Goal: Communication & Community: Answer question/provide support

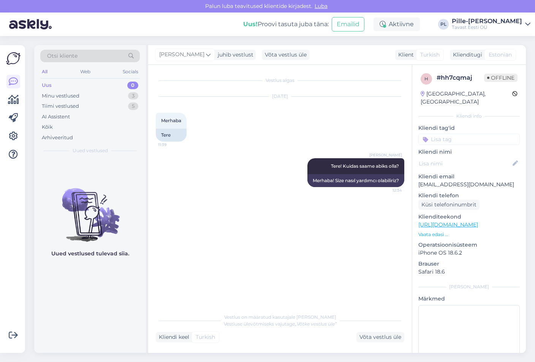
click at [91, 86] on div "Uus 0" at bounding box center [90, 85] width 100 height 11
click at [97, 96] on div "Minu vestlused 1" at bounding box center [90, 96] width 100 height 11
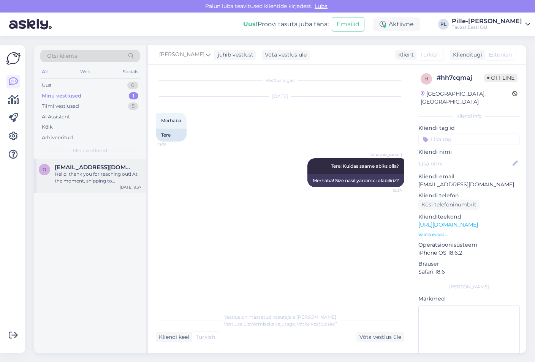
click at [108, 175] on div "Hello, thank you for reaching out! At the moment, shipping to [GEOGRAPHIC_DATA]…" at bounding box center [98, 178] width 87 height 14
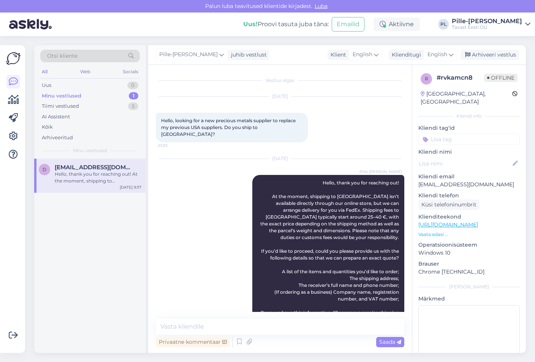
scroll to position [17, 0]
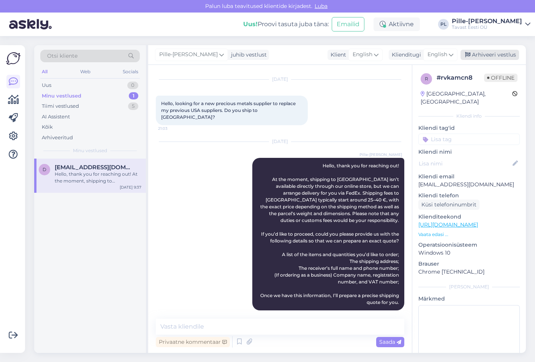
click at [484, 58] on div "Arhiveeri vestlus" at bounding box center [489, 55] width 58 height 10
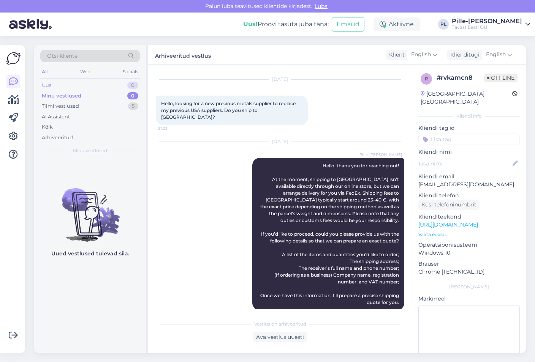
click at [124, 83] on div "Uus 0" at bounding box center [90, 85] width 100 height 11
click at [17, 96] on icon at bounding box center [13, 99] width 11 height 9
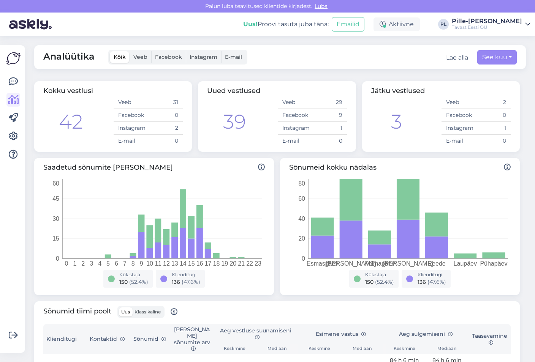
click at [161, 308] on label "Klassikaline" at bounding box center [147, 312] width 31 height 9
click at [132, 308] on input "Klassikaline" at bounding box center [132, 308] width 0 height 0
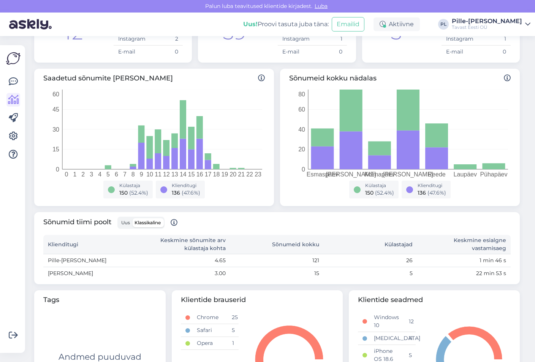
scroll to position [114, 0]
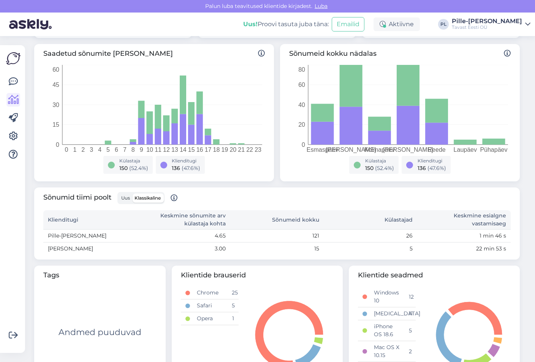
click at [128, 198] on span "Uus" at bounding box center [125, 198] width 9 height 6
click at [119, 194] on input "Uus" at bounding box center [119, 194] width 0 height 0
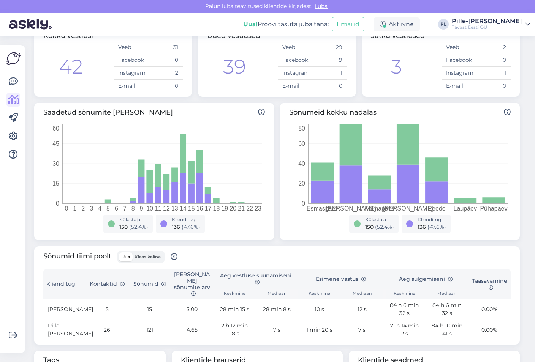
scroll to position [0, 0]
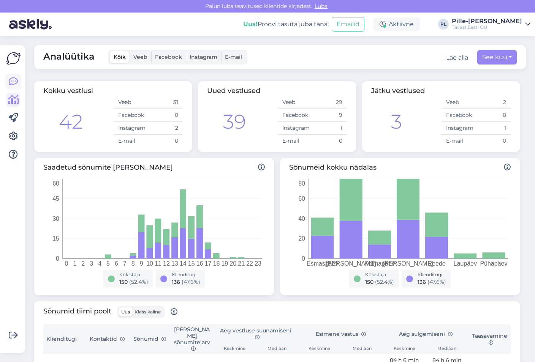
click at [19, 81] on link at bounding box center [13, 82] width 14 height 14
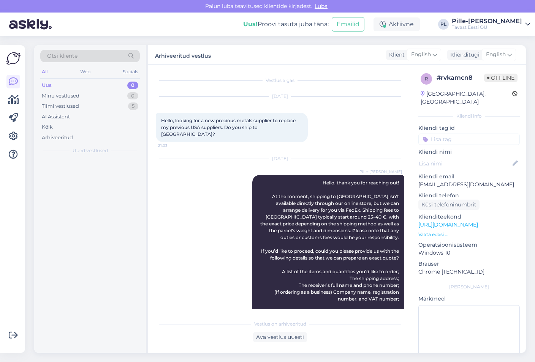
scroll to position [20, 0]
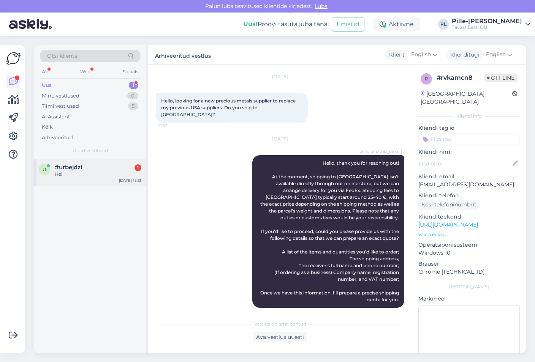
click at [106, 172] on div "Hei" at bounding box center [98, 174] width 87 height 7
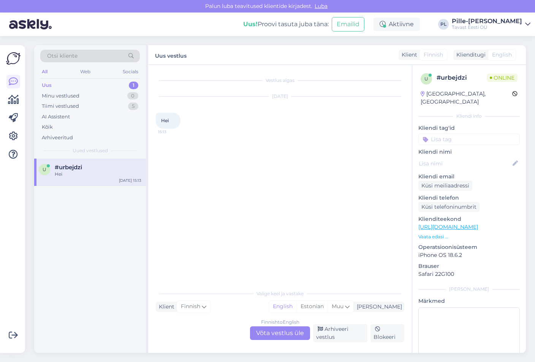
click at [284, 334] on div "Finnish to English Võta vestlus üle" at bounding box center [280, 334] width 60 height 14
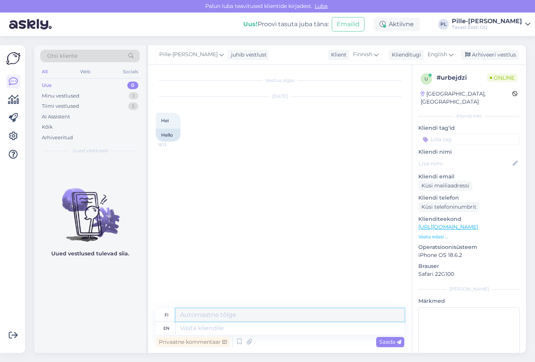
click at [271, 318] on textarea at bounding box center [289, 315] width 229 height 13
click at [271, 325] on textarea at bounding box center [289, 328] width 229 height 13
type textarea "Tere"
type textarea "T"
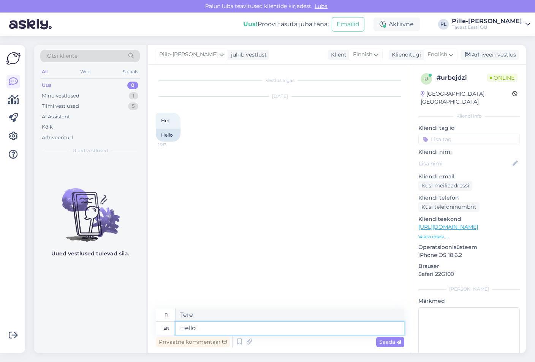
type textarea "Hello!"
type textarea "Hei!"
type textarea "How"
type textarea "Miten"
type textarea "How can"
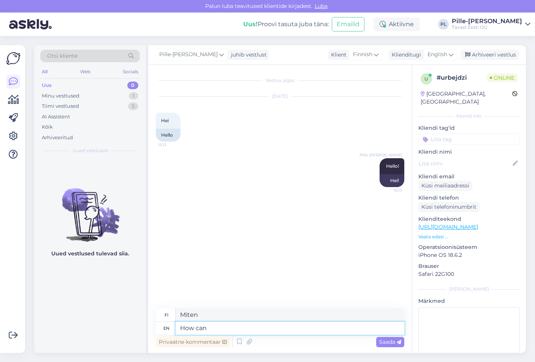
type textarea "Kuinka voin"
type textarea "How can I"
type textarea "Miten voin"
type textarea "How can I help"
type textarea "Kuinka voin auttaa"
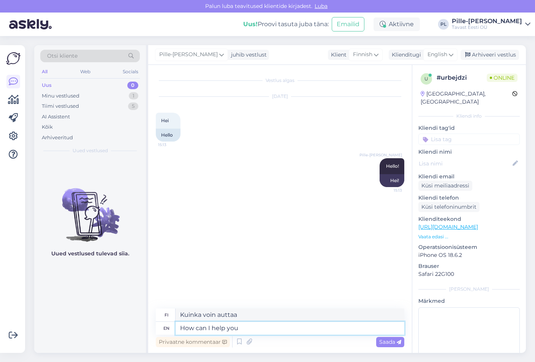
type textarea "How can I help you?"
type textarea "Kuinka voin auttaa?"
type textarea "How can I help you?"
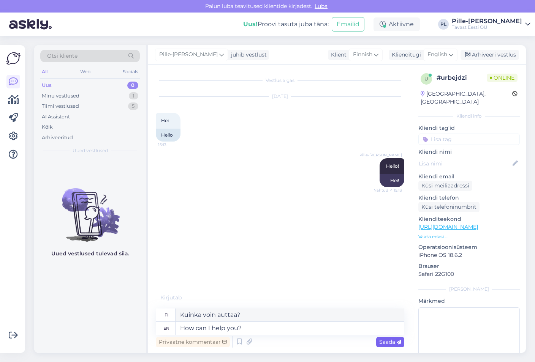
click at [384, 337] on div "Saada" at bounding box center [390, 342] width 28 height 10
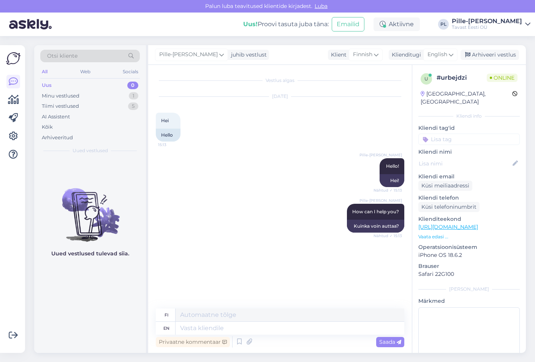
click at [462, 224] on link "[URL][DOMAIN_NAME]" at bounding box center [448, 227] width 60 height 7
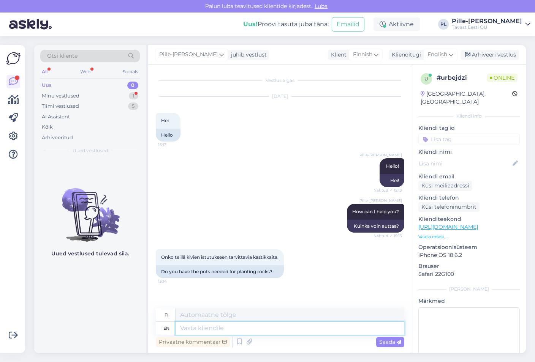
click at [284, 331] on textarea at bounding box center [289, 328] width 229 height 13
type textarea "Do y"
type textarea "Tehdä"
type textarea "Do you"
type textarea "Teetkö"
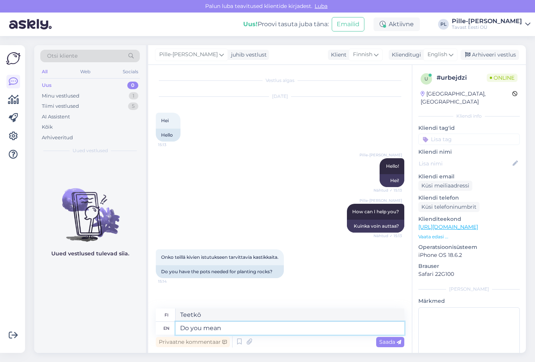
type textarea "Do you mean"
type textarea "Tarkoitatko"
type textarea "Do you mean these:"
type textarea "Tarkoitatko näitä:"
paste textarea "[URL][DOMAIN_NAME]"
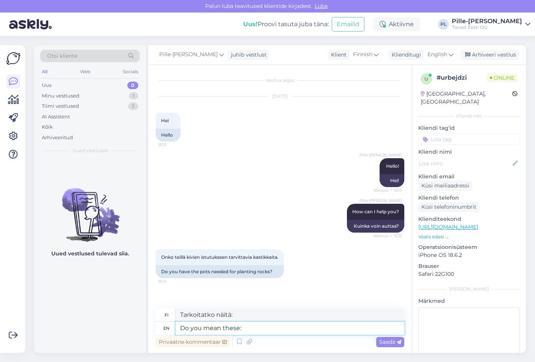
type textarea "Do you mean these: [URL][DOMAIN_NAME]"
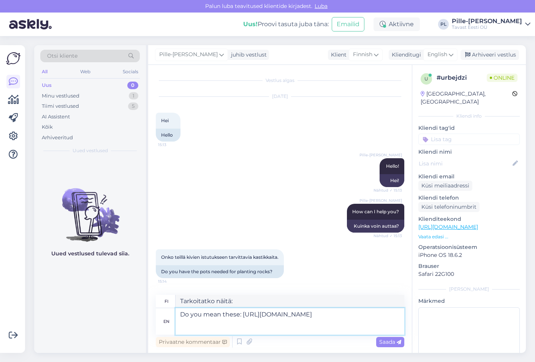
type textarea "Tarkoitatko näitä: [URL][DOMAIN_NAME]"
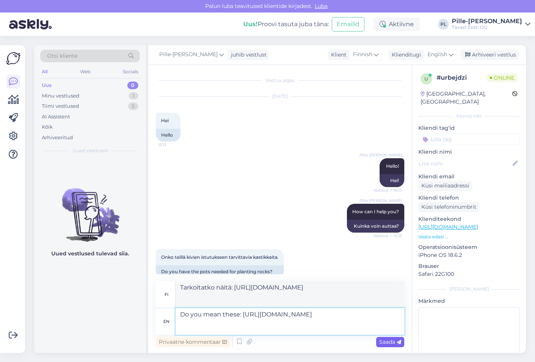
type textarea "Do you mean these: [URL][DOMAIN_NAME]"
click at [382, 340] on span "Saada" at bounding box center [390, 342] width 22 height 7
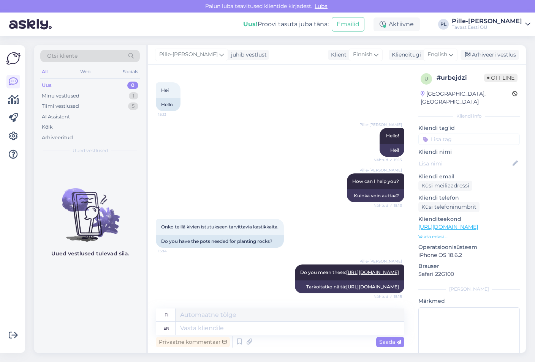
scroll to position [117, 0]
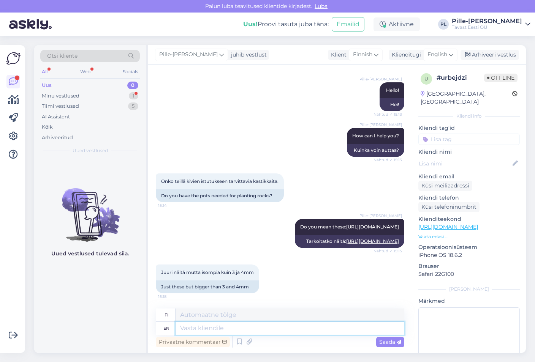
click at [271, 332] on textarea at bounding box center [289, 328] width 229 height 13
paste textarea "[URL][DOMAIN_NAME]"
type textarea "[URL][DOMAIN_NAME]"
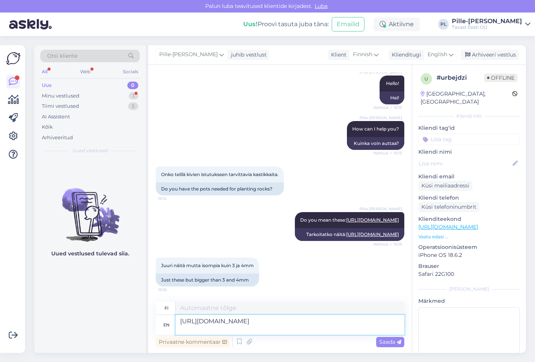
type textarea "[URL][DOMAIN_NAME]"
click at [185, 321] on textarea "[URL][DOMAIN_NAME]" at bounding box center [289, 325] width 229 height 20
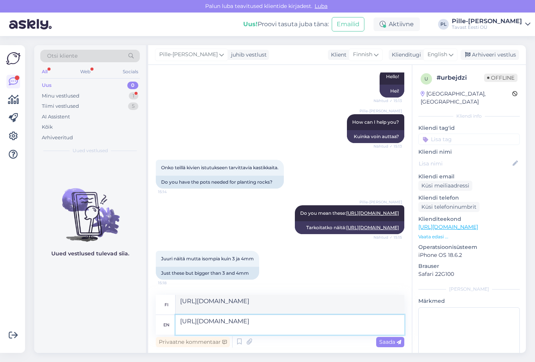
click at [181, 321] on textarea "[URL][DOMAIN_NAME]" at bounding box center [289, 325] width 229 height 20
type textarea "Here's a 5mm one [URL][DOMAIN_NAME]"
type textarea "Tässä on 5 mm:n [URL][DOMAIN_NAME]"
type textarea "Here's a 5mm one : [URL][DOMAIN_NAME]"
type textarea "Tässä on 5 mm:n malli: [URL][DOMAIN_NAME]"
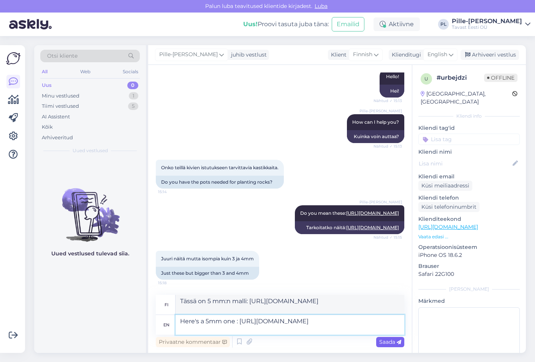
type textarea "Here's a 5mm one : [URL][DOMAIN_NAME]"
click at [384, 339] on span "Saada" at bounding box center [390, 342] width 22 height 7
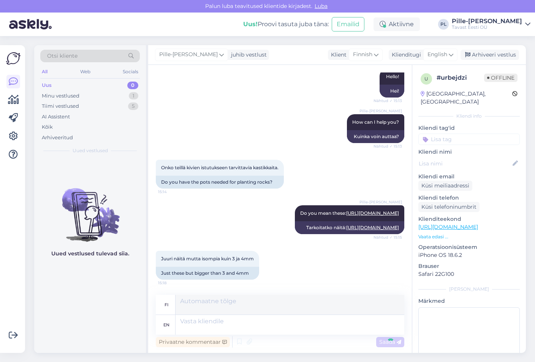
scroll to position [176, 0]
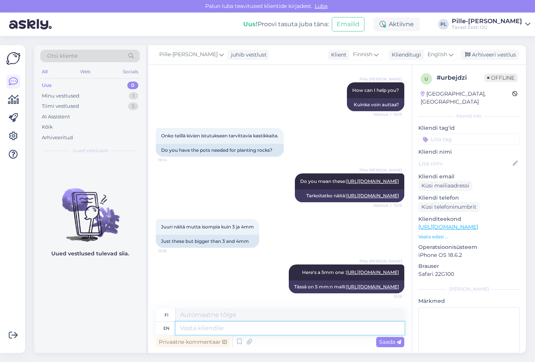
click at [368, 328] on textarea at bounding box center [289, 328] width 229 height 13
type textarea "Is t"
type textarea "On"
type textarea "Is that"
type textarea "Onko se"
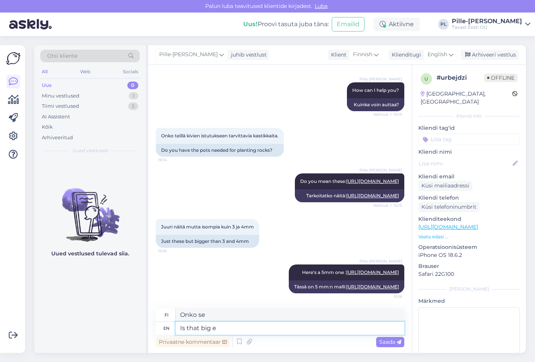
type textarea "Is that big en"
type textarea "Onko se iso"
type textarea "Is that big enough"
type textarea "Onko se tarpeeksi iso"
type textarea "Is that big enough?"
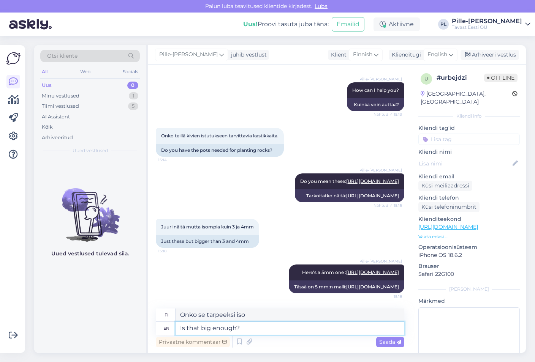
type textarea "Onko se tarpeeksi iso?"
type textarea "Is that big enough"
type textarea "Onko se tarpeeksi iso"
type textarea "Is that"
type textarea "Onko se iso"
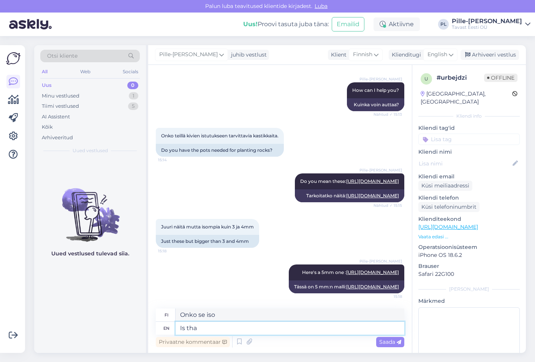
type textarea "Is th"
type textarea "Onko se"
type textarea "I"
type textarea "On"
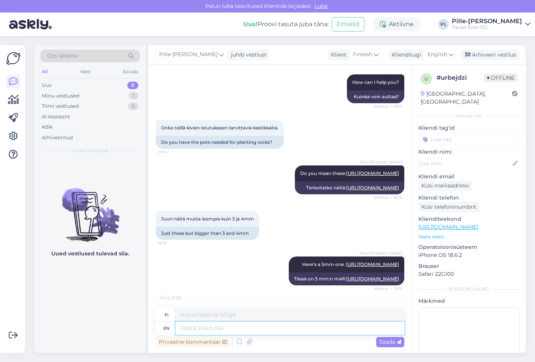
scroll to position [222, 0]
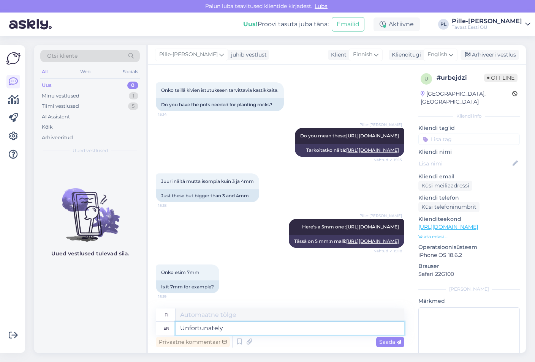
type textarea "Unfortunately"
type textarea "Valitettavasti"
type textarea "Unfortunately curently"
type textarea "Valitettavasti tällä hetkellä"
type textarea "Unfortunately curently we"
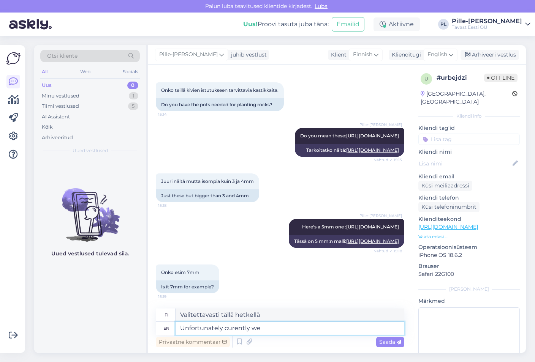
type textarea "Valitettavasti tällä hetkellä me"
type textarea "Unfortunately curently we only h"
type textarea "Valitettavasti tällä hetkellä me vain"
type textarea "Unfortunately curently we only have"
type textarea "Valitettavasti meillä on tällä hetkellä vain"
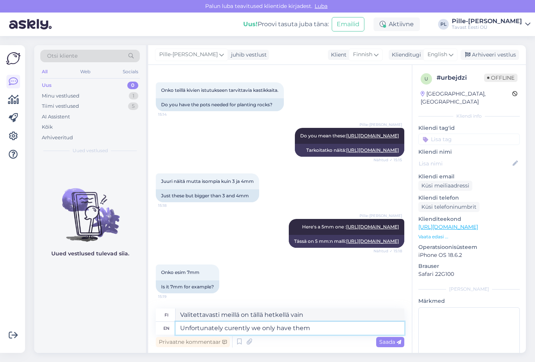
type textarea "Unfortunately curently we only have them"
type textarea "Valitettavasti meillä on tällä hetkellä vain ne"
type textarea "Unfortunately curently we only have them up"
type textarea "Valitettavasti meillä on ne tällä hetkellä vain"
type textarea "Unfortunately curently we only h"
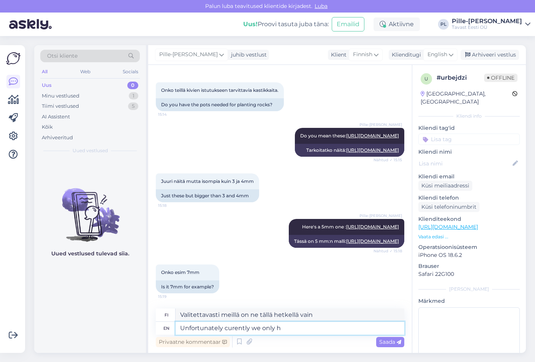
type textarea "Valitettavasti meillä on tällä hetkellä vain ne"
type textarea "Unfortunately curently we o"
type textarea "Valitettavasti tällä hetkellä me vain"
type textarea "Unfortunately curently"
type textarea "Valitettavasti tällä hetkellä me"
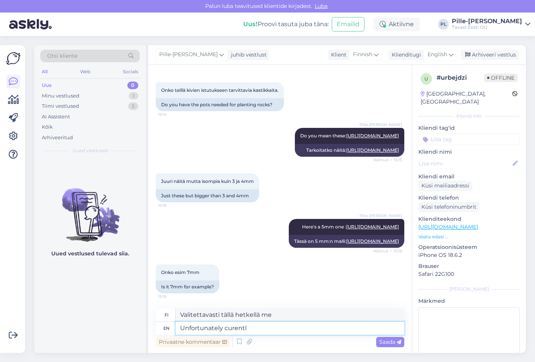
type textarea "Unfortunately curent"
type textarea "Valitettavasti tällä hetkellä"
type textarea "Unfortunately"
type textarea "Valitettavasti"
type textarea "Unfortunately the 5mm"
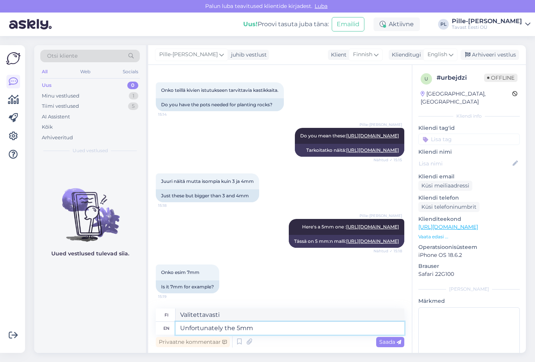
type textarea "Valitettavasti 5 mm"
type textarea "Unfortunately the 5mm is"
type textarea "Valitettavasti 5 mm on"
type textarea "Unfortunately the 5mm is the bigest"
type textarea "Valitettavasti 5 mm on suurin."
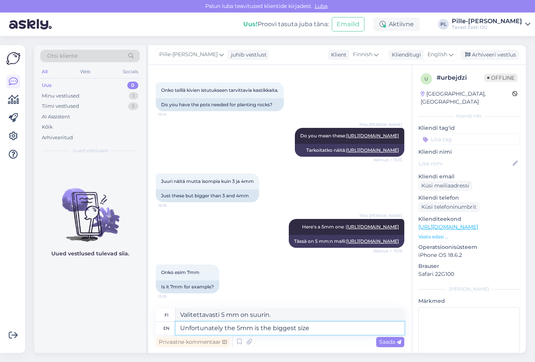
type textarea "Unfortunately the 5mm is the biggest size"
type textarea "Valitettavasti 5 mm on suurin koko."
type textarea "Unfortunately the 5mm is the biggest size we"
type textarea "Valitettavasti 5 mm on suurin käyttämämme koko."
type textarea "Unfortunately the 5mm is the biggest size we currently"
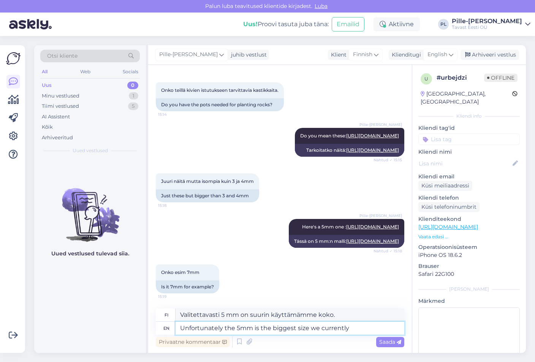
type textarea "Valitettavasti 5 mm on tällä hetkellä suurin käyttämämme koko."
type textarea "Unfortunately the 5mm is the biggest size we currently carry"
type textarea "Valitettavasti 5 mm on tällä hetkellä suurin valikoimassamme oleva koko."
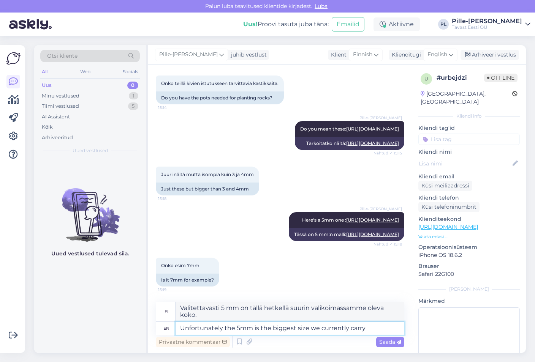
scroll to position [229, 0]
type textarea "Unfortunately the 5mm is the biggest size we currently carry."
click at [380, 344] on span "Saada" at bounding box center [390, 342] width 22 height 7
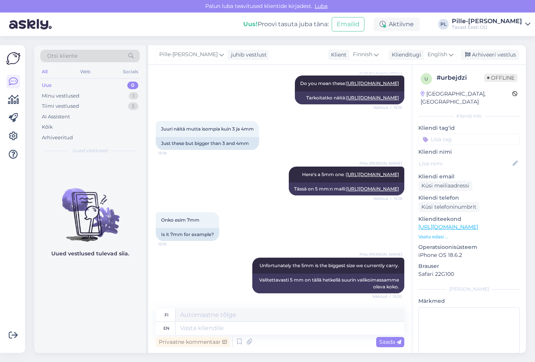
scroll to position [327, 0]
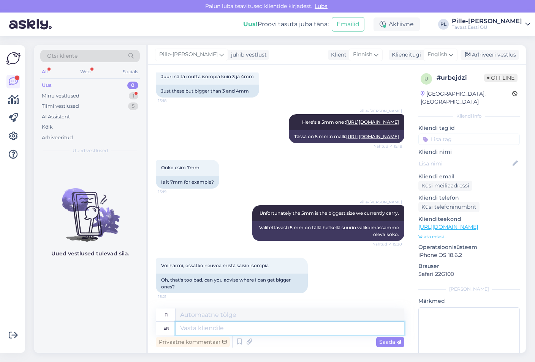
click at [250, 327] on textarea at bounding box center [289, 328] width 229 height 13
type textarea "No"
type textarea "N"
type textarea "No"
type textarea "Ei"
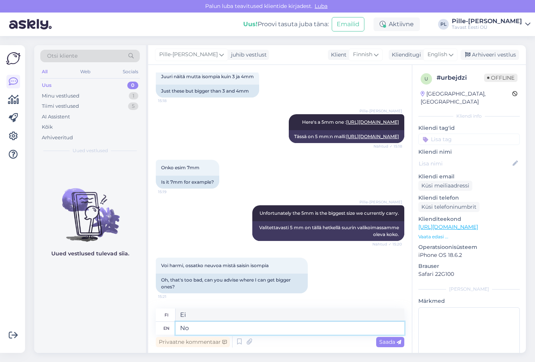
type textarea "No u"
type textarea "Ei u"
type textarea "No"
type textarea "Ei"
type textarea "N"
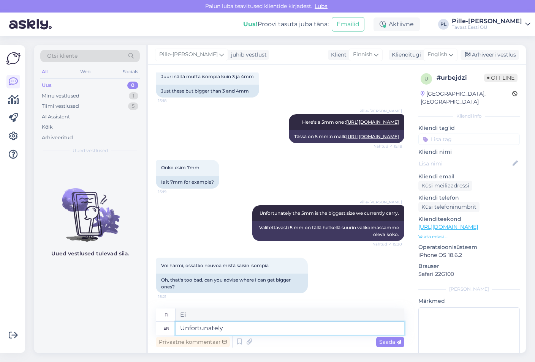
type textarea "Unfortunately"
type textarea "Valitettavasti"
type textarea "Unfortunately I'm not"
type textarea "Valitettavasti [PERSON_NAME]"
type textarea "Unfortunately I'm not u"
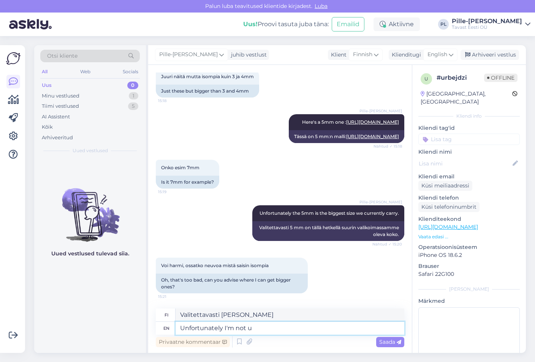
type textarea "Valitettavasti en ole"
type textarea "Unfortunately I'm not [PERSON_NAME]"
type textarea "Valitettavasti en [PERSON_NAME]"
type textarea "Unfortunately I'm not su"
type textarea "Valitettavasti en ole su"
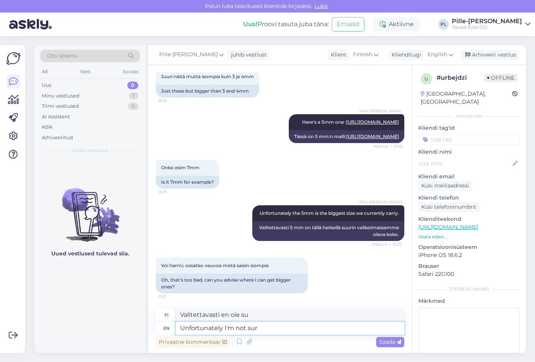
type textarea "Unfortunately I'm not sure"
type textarea "Valitettavasti en [PERSON_NAME]"
type textarea "Unfortunately I'm not sure, b"
type textarea "Valitettavasti en [PERSON_NAME],"
type textarea "Unfortunately I'm not sure, but"
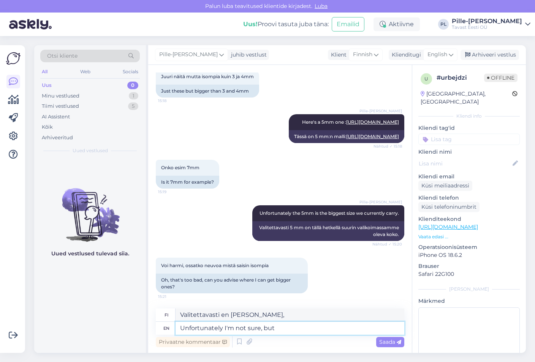
type textarea "Valitettavasti en ole varma, mutta"
type textarea "Unfortunately I'm not sure, but I"
type textarea "Valitettavasti en ole varma, mutta minä"
type textarea "Unfortunately I'm not sure, but I hope y"
type textarea "Valitettavasti en ole varma, mutta toivottavasti"
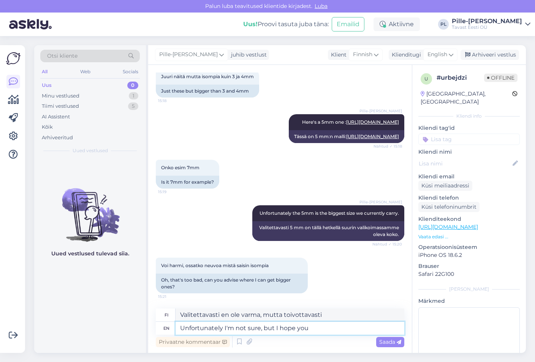
type textarea "Unfortunately I'm not sure, but I hope you"
type textarea "Valitettavasti en ole varma, mutta toivottavasti sinä"
type textarea "Unfortunately I'm not sure, but I hope you find"
type textarea "Valitettavasti en ole varma, mutta toivottavasti löydät"
type textarea "Unfortunately I'm not sure, but I hope you find them!"
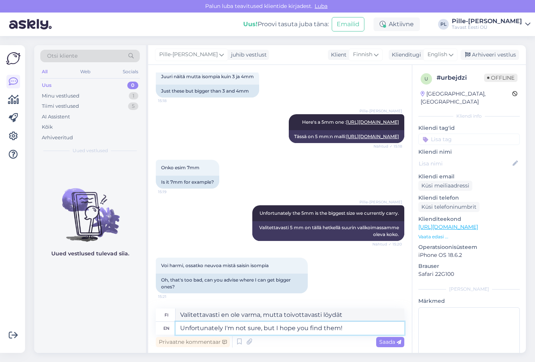
type textarea "Valitettavasti en ole varma, mutta toivottavasti löydät ne!"
type textarea "Unfortunately I'm not sure, but I hope you find them!"
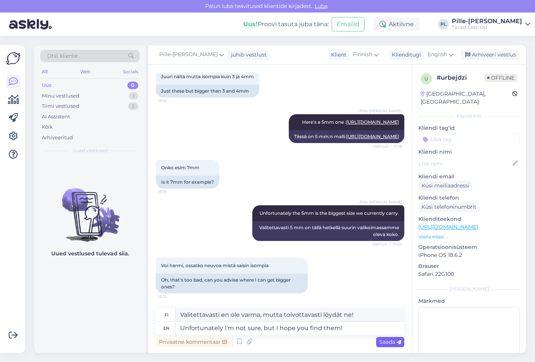
click at [386, 344] on span "Saada" at bounding box center [390, 342] width 22 height 7
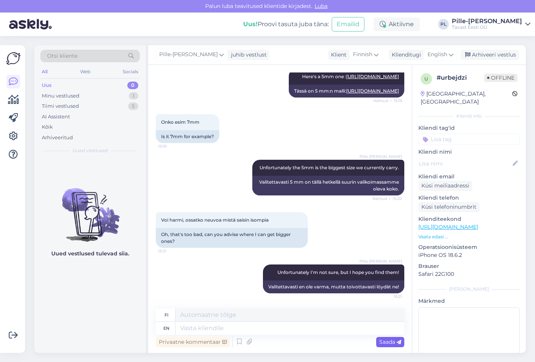
scroll to position [372, 0]
click at [307, 315] on textarea at bounding box center [289, 315] width 229 height 13
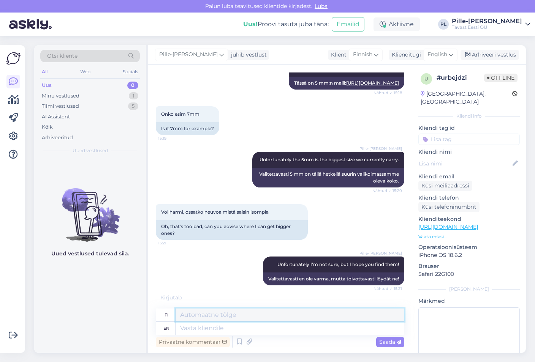
click at [311, 321] on textarea at bounding box center [289, 315] width 229 height 13
click at [316, 327] on textarea at bounding box center [289, 328] width 229 height 13
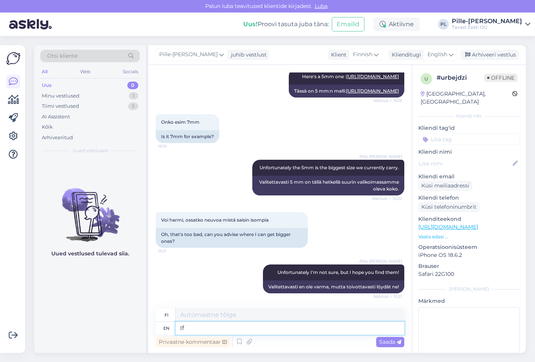
type textarea "If y"
type textarea "[PERSON_NAME]"
type textarea "If you"
type textarea "[PERSON_NAME] sinä"
type textarea "If you have a"
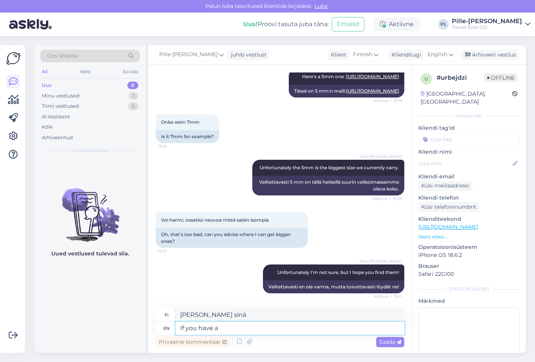
type textarea "[PERSON_NAME] on"
type textarea "If you have any other w"
type textarea "[PERSON_NAME] on muita"
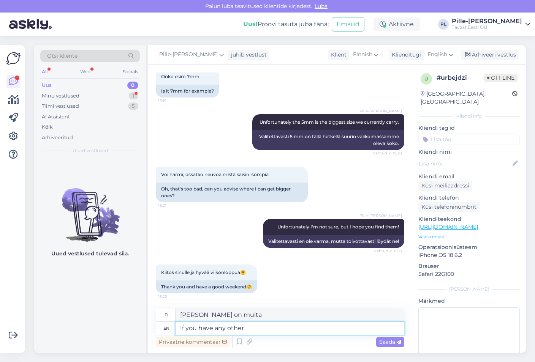
scroll to position [418, 0]
type textarea "If you have any other q"
type textarea "[PERSON_NAME] sinulla on muita kysymyksiä"
type textarea "If you have an"
type textarea "[PERSON_NAME] on muita"
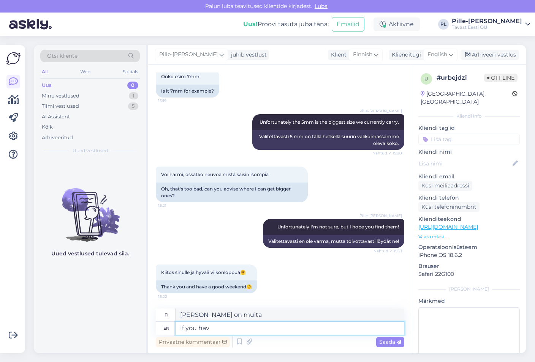
type textarea "If you ha"
type textarea "[PERSON_NAME] on"
type textarea "If y"
type textarea "[PERSON_NAME] sinä"
type textarea "I"
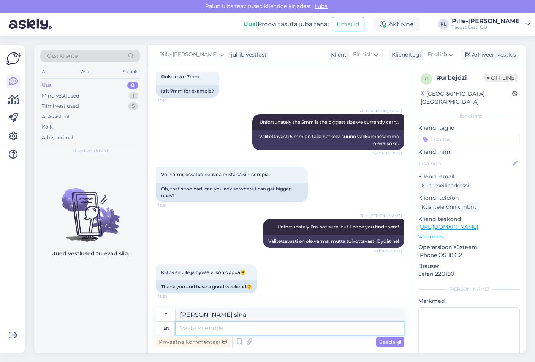
type textarea "[PERSON_NAME]"
type textarea "Happy t"
type textarea "Onnellinen"
type textarea "Happy to he"
type textarea "Mielelläni"
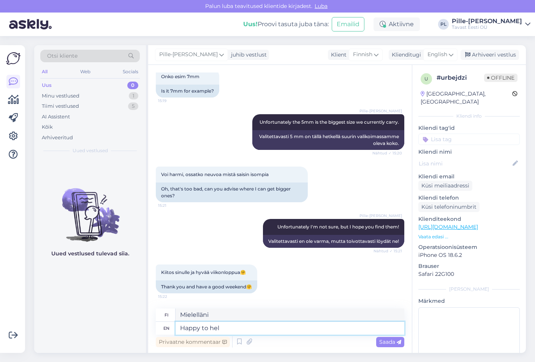
type textarea "Happy to help"
type textarea "Autan mielelläni"
type textarea "Happy to help, h"
type textarea "Autan mielelläni,"
type textarea "Happy to help, have a"
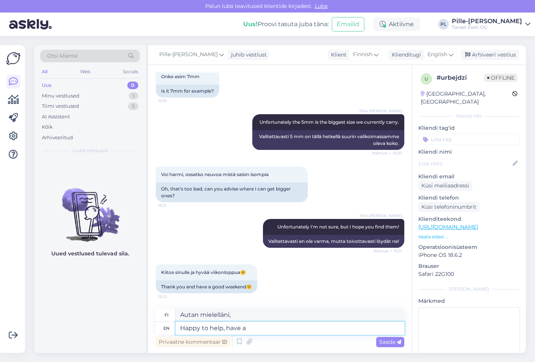
type textarea "Autan mielelläni, minulla on"
type textarea "Happy to help, have a wonderful"
type textarea "Autan mielelläni, oikein hyvää jatkoa"
type textarea "Happy to help, have a wonderful weekend a"
type textarea "Autan mielelläni, mukavaa viikonloppua"
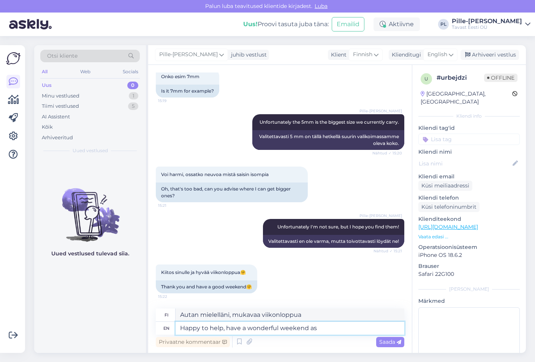
type textarea "Happy to help, have a wonderful weekend as"
type textarea "Autan mielelläni, mukavaa viikonloppua myös"
type textarea "Happy to help, have a wonderful weekend as w"
type textarea "Autan mielelläni, hyvää viikonloppua myös W:lle"
type textarea "Happy to help, have a wonderful weekend as"
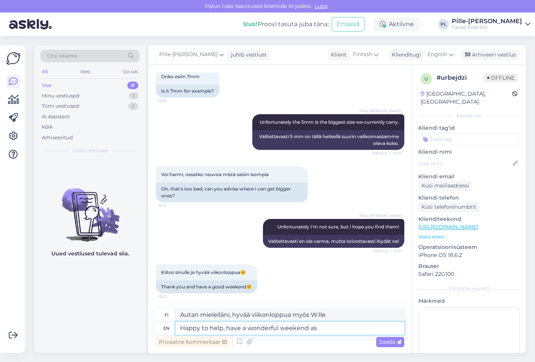
type textarea "Autan mielelläni, mukavaa viikonloppua myös"
type textarea "Happy to help, have a wonderful weekend t"
type textarea "Autan mielelläni, mukavaa viikonloppua"
type textarea "Happy to help, have a wonderful weekend as w"
type textarea "Autan mielelläni, mukavaa viikonloppua myös"
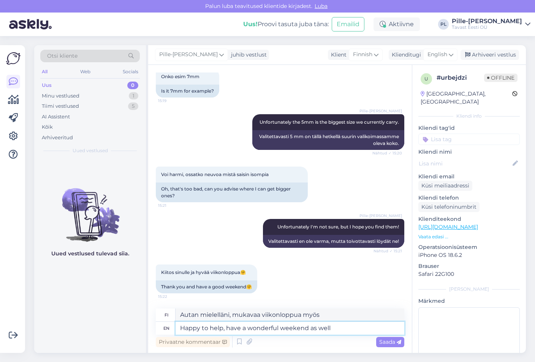
type textarea "Happy to help, have a wonderful weekend as well!"
type textarea "Autan mielelläni, mukavaa viikonloppua myös!"
type textarea "Happy to help, have a wonderful weekend as well! :)"
type textarea "Autan mielelläni, mukavaa viikonloppua myös! :)"
type textarea "Happy to help, have a wonderful weekend as well! :)"
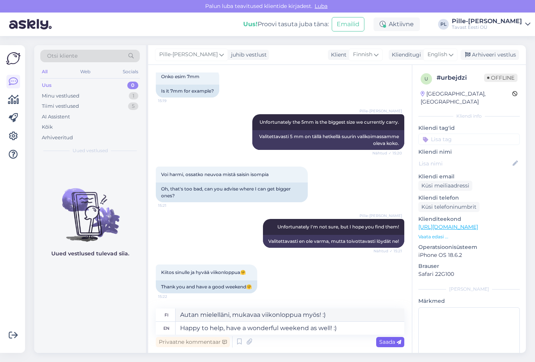
click at [388, 342] on span "Saada" at bounding box center [390, 342] width 22 height 7
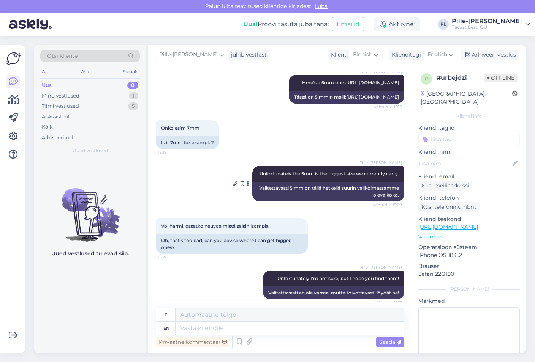
scroll to position [463, 0]
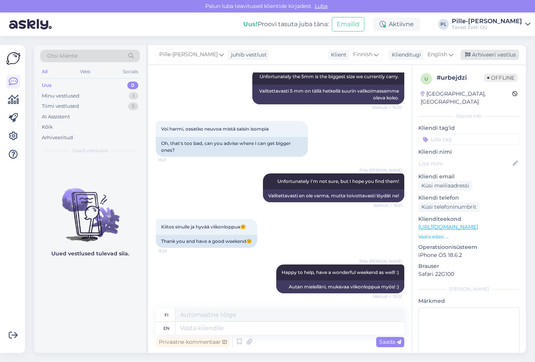
click at [479, 57] on div "Arhiveeri vestlus" at bounding box center [489, 55] width 58 height 10
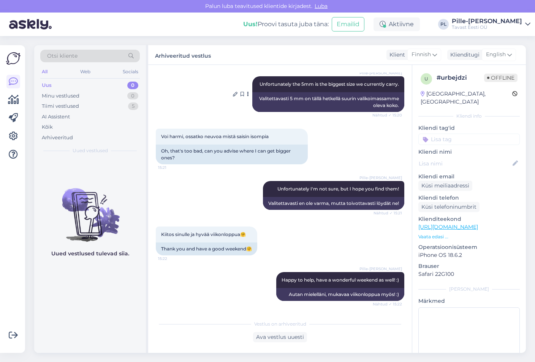
scroll to position [456, 0]
